Goal: Transaction & Acquisition: Purchase product/service

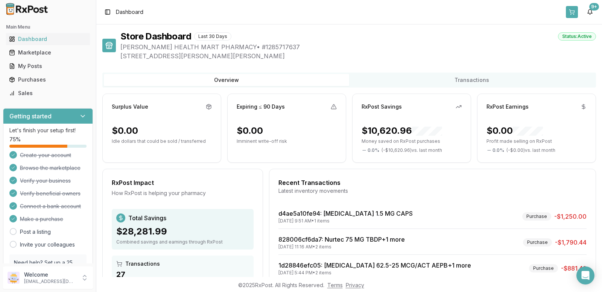
click at [574, 14] on button at bounding box center [572, 12] width 12 height 12
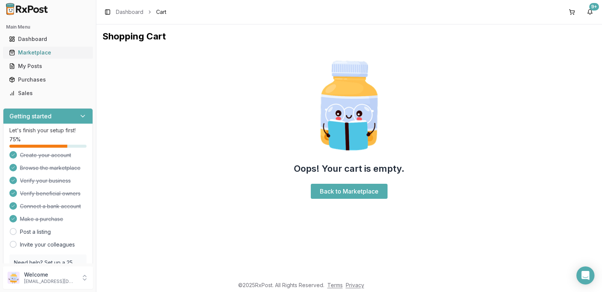
click at [40, 54] on div "Marketplace" at bounding box center [48, 53] width 78 height 8
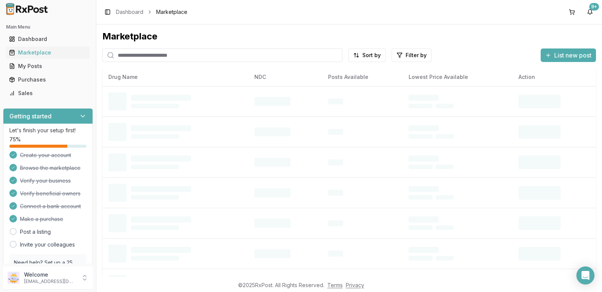
click at [163, 57] on input "search" at bounding box center [222, 56] width 240 height 14
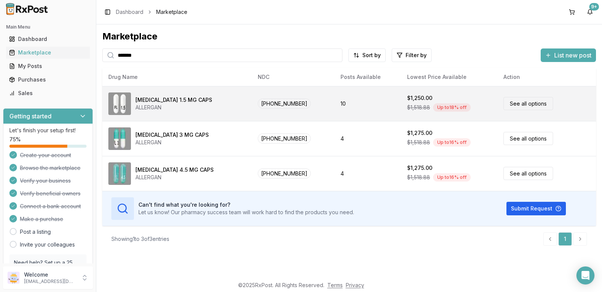
type input "*******"
click at [516, 106] on link "See all options" at bounding box center [528, 103] width 50 height 13
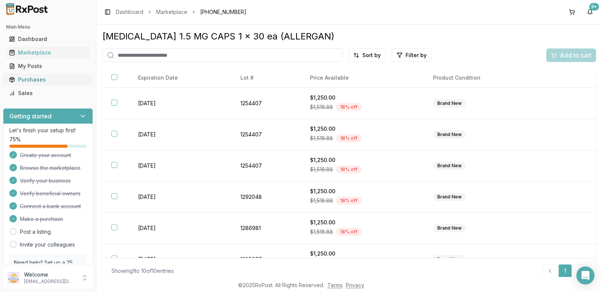
click at [45, 80] on div "Purchases" at bounding box center [48, 80] width 78 height 8
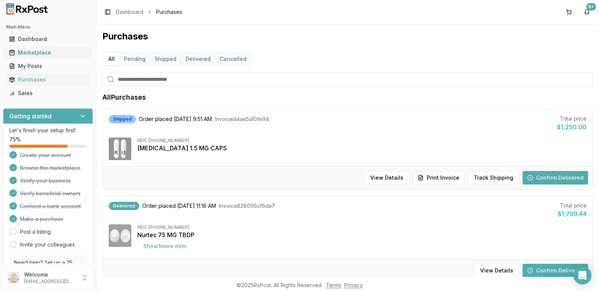
click at [52, 53] on div "Marketplace" at bounding box center [48, 53] width 78 height 8
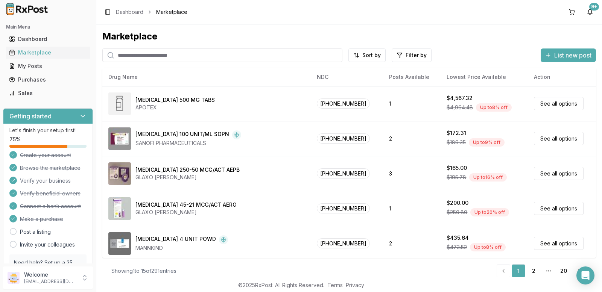
click at [131, 53] on input "search" at bounding box center [222, 56] width 240 height 14
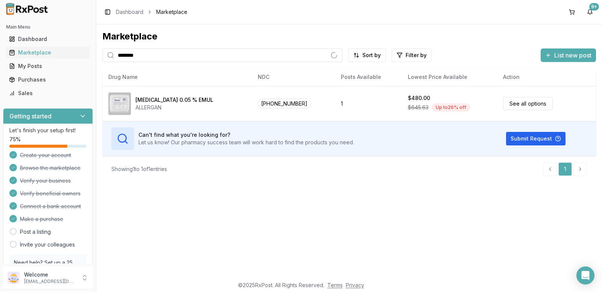
type input "********"
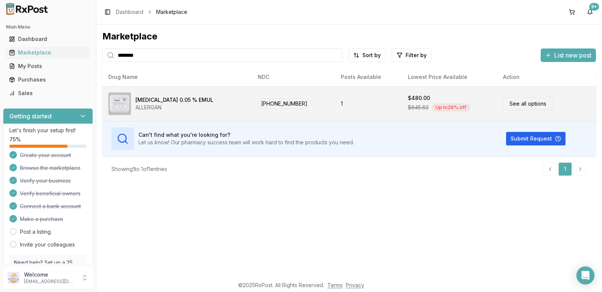
click at [517, 104] on link "See all options" at bounding box center [528, 103] width 50 height 13
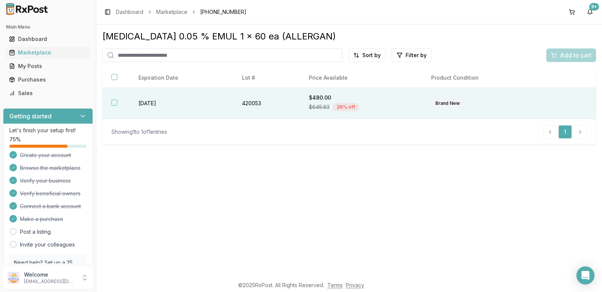
click at [115, 103] on button "button" at bounding box center [114, 103] width 6 height 6
click at [562, 58] on span "Add to cart" at bounding box center [576, 55] width 32 height 9
